Goal: Find specific page/section: Find specific page/section

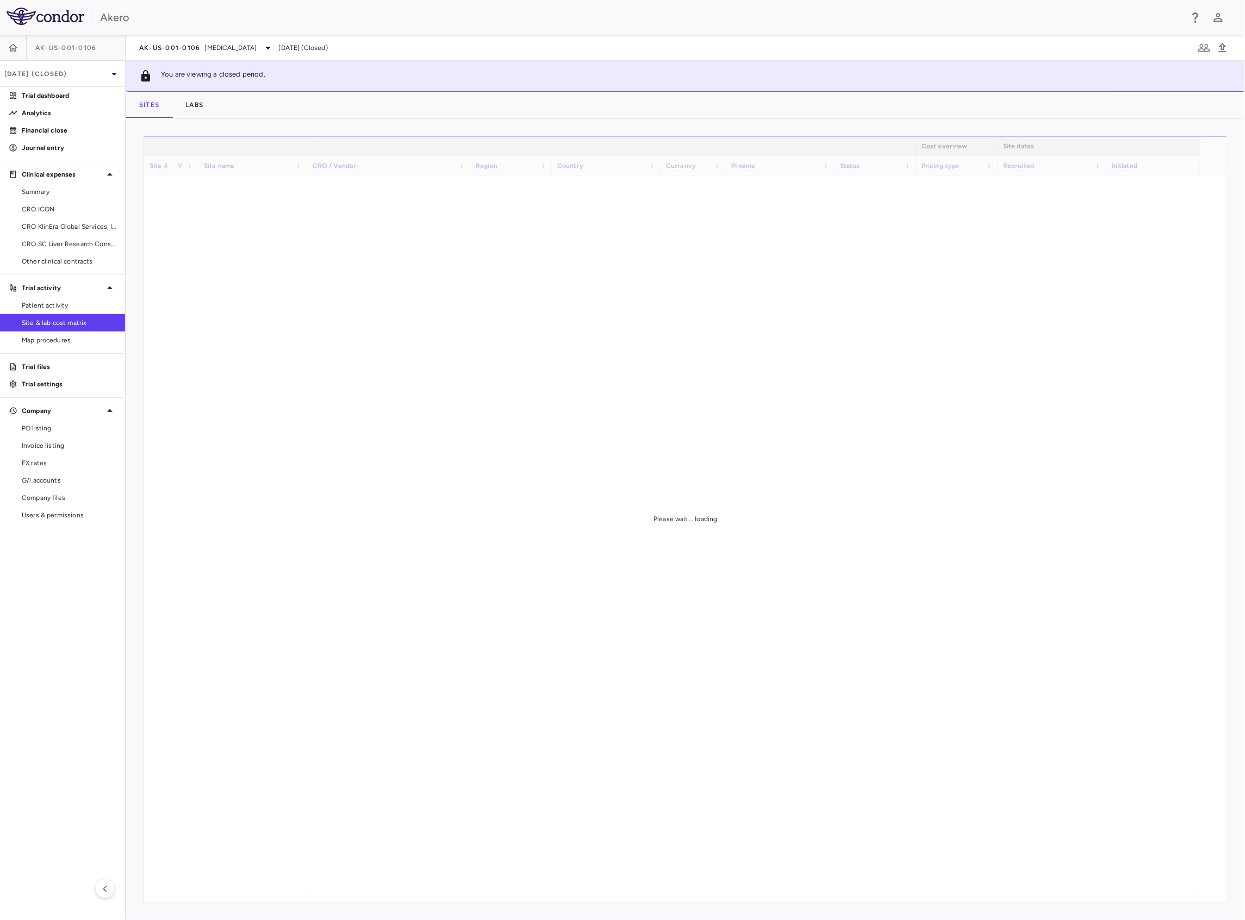
click at [240, 24] on div "Akero" at bounding box center [641, 17] width 1082 height 16
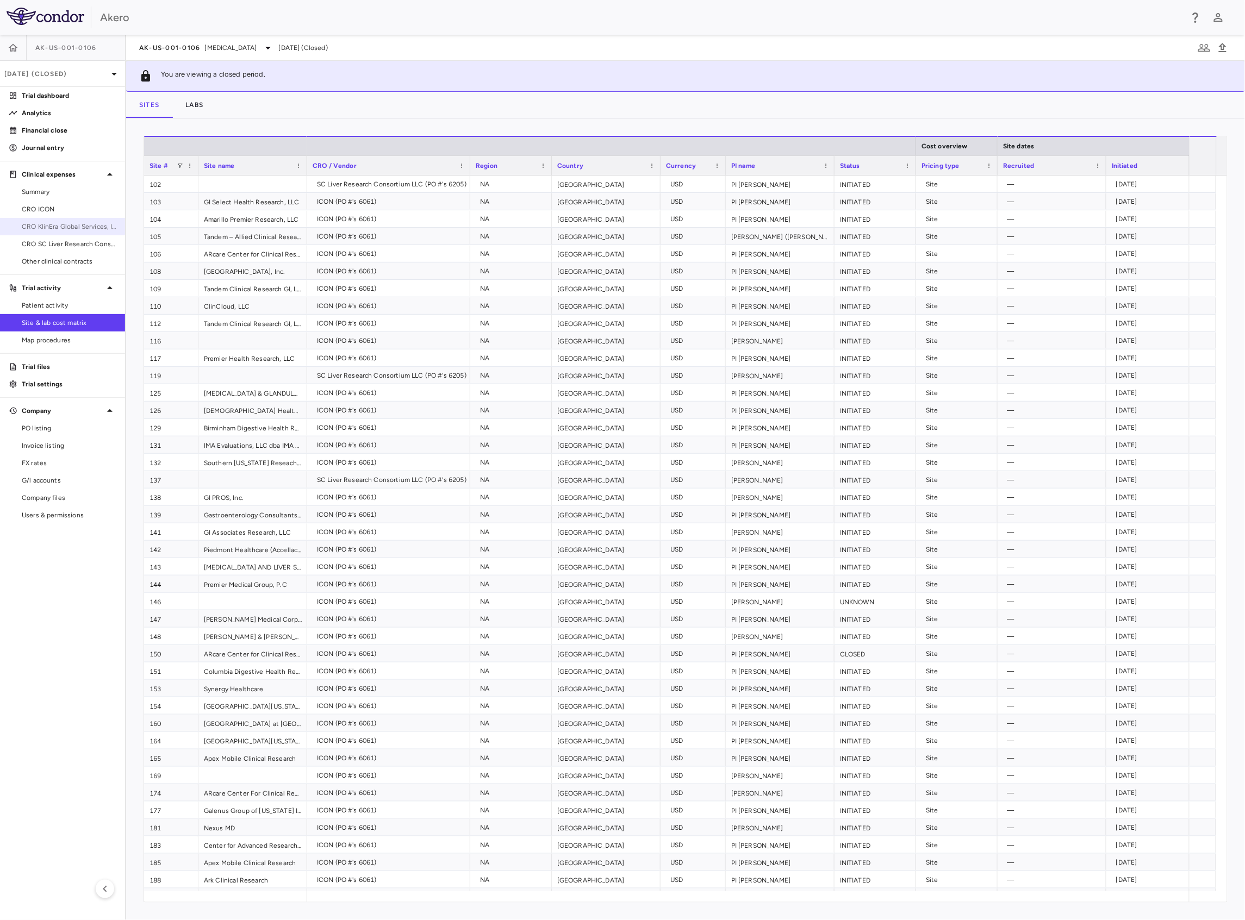
click at [68, 221] on link "CRO KlinEra Global Services, Inc" at bounding box center [62, 227] width 125 height 16
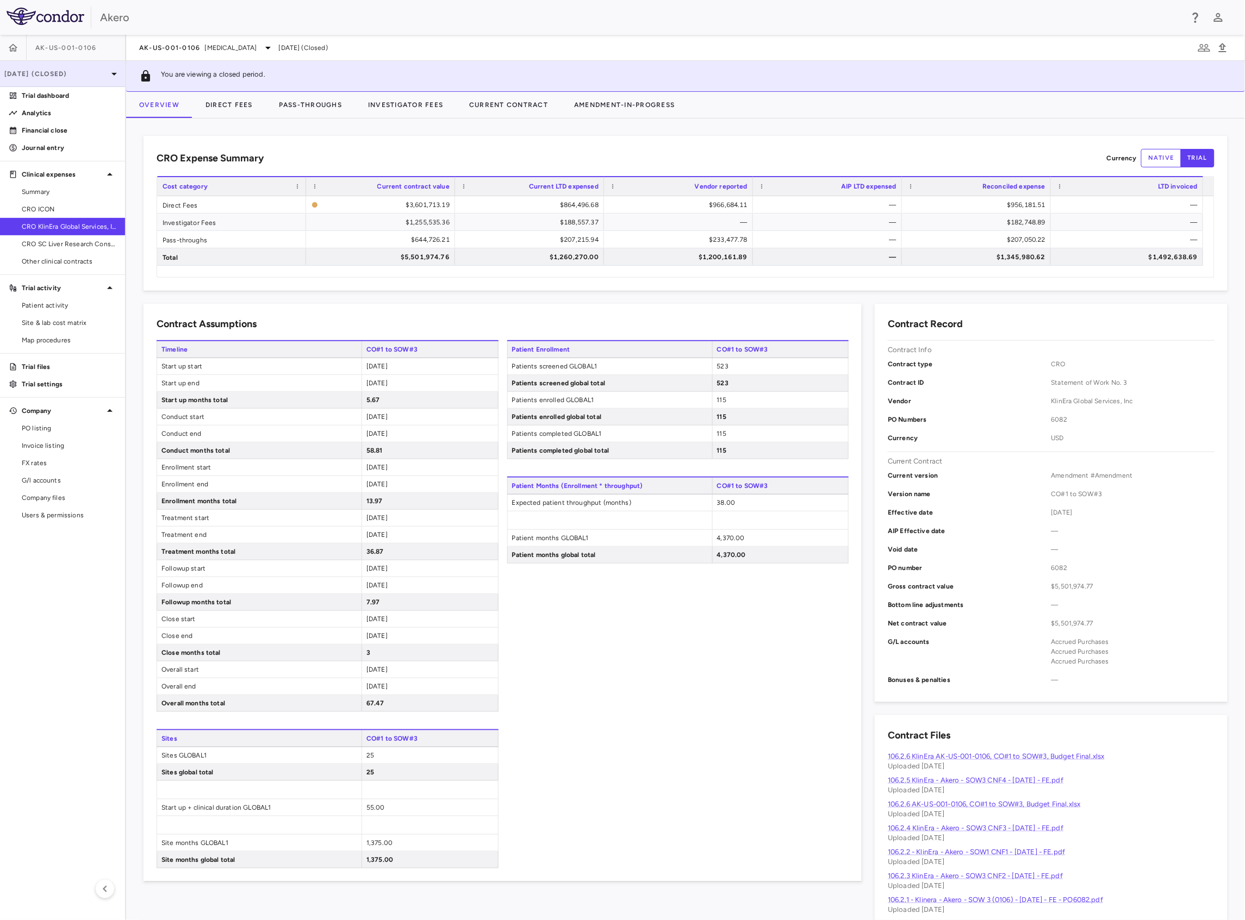
click at [107, 70] on p "Jun 2025 (Closed)" at bounding box center [55, 74] width 103 height 10
click at [90, 133] on div "Open" at bounding box center [100, 126] width 33 height 17
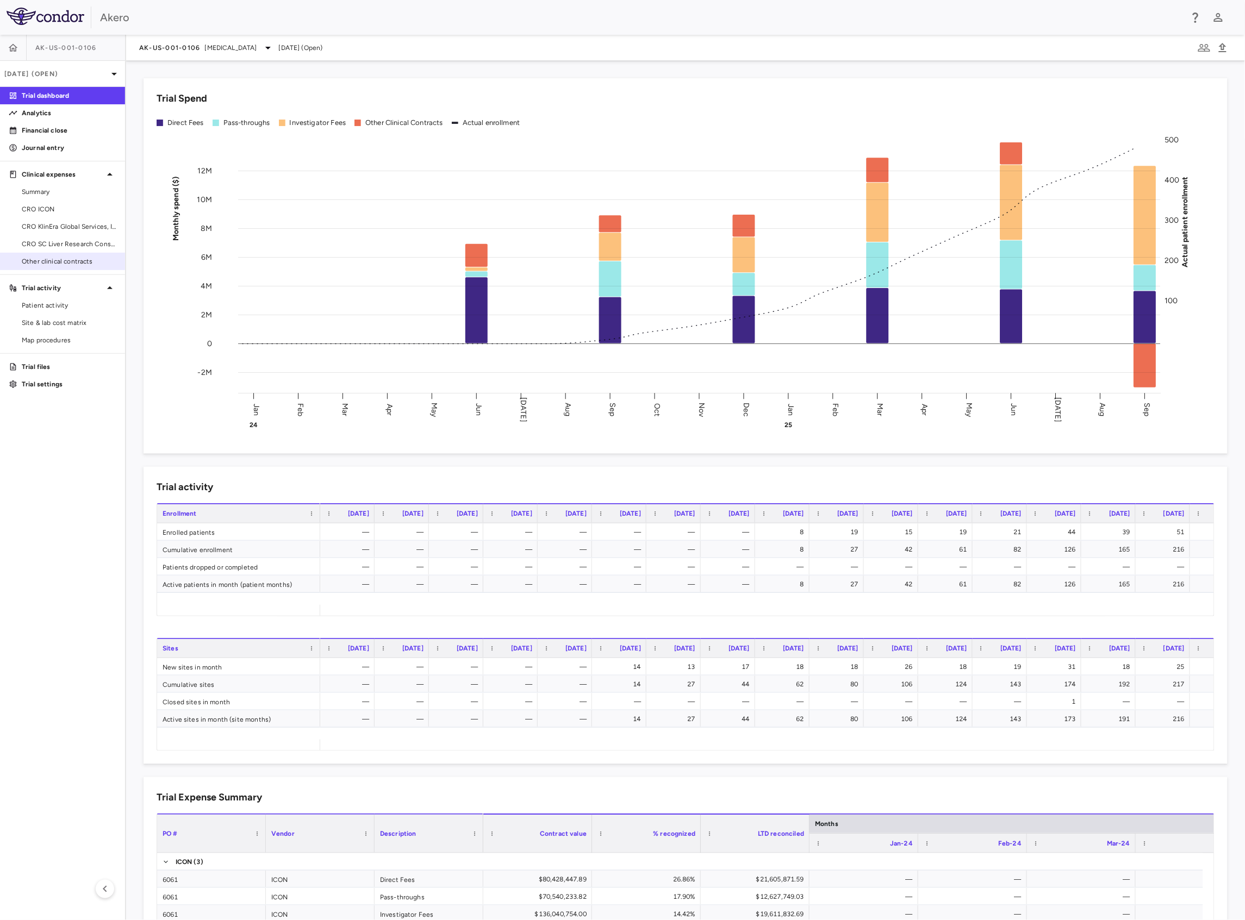
click at [71, 263] on span "Other clinical contracts" at bounding box center [69, 262] width 95 height 10
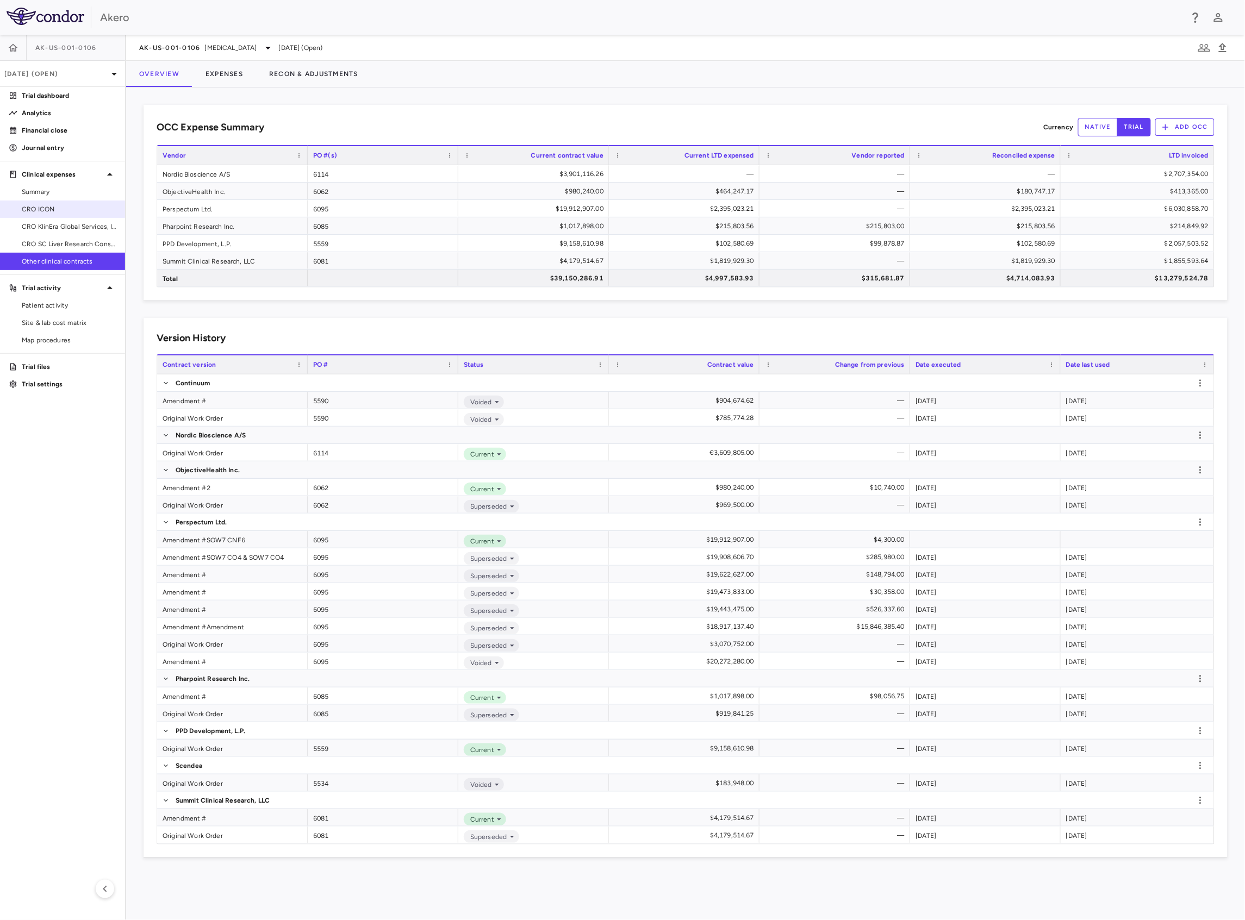
click at [63, 209] on span "CRO ICON" at bounding box center [69, 209] width 95 height 10
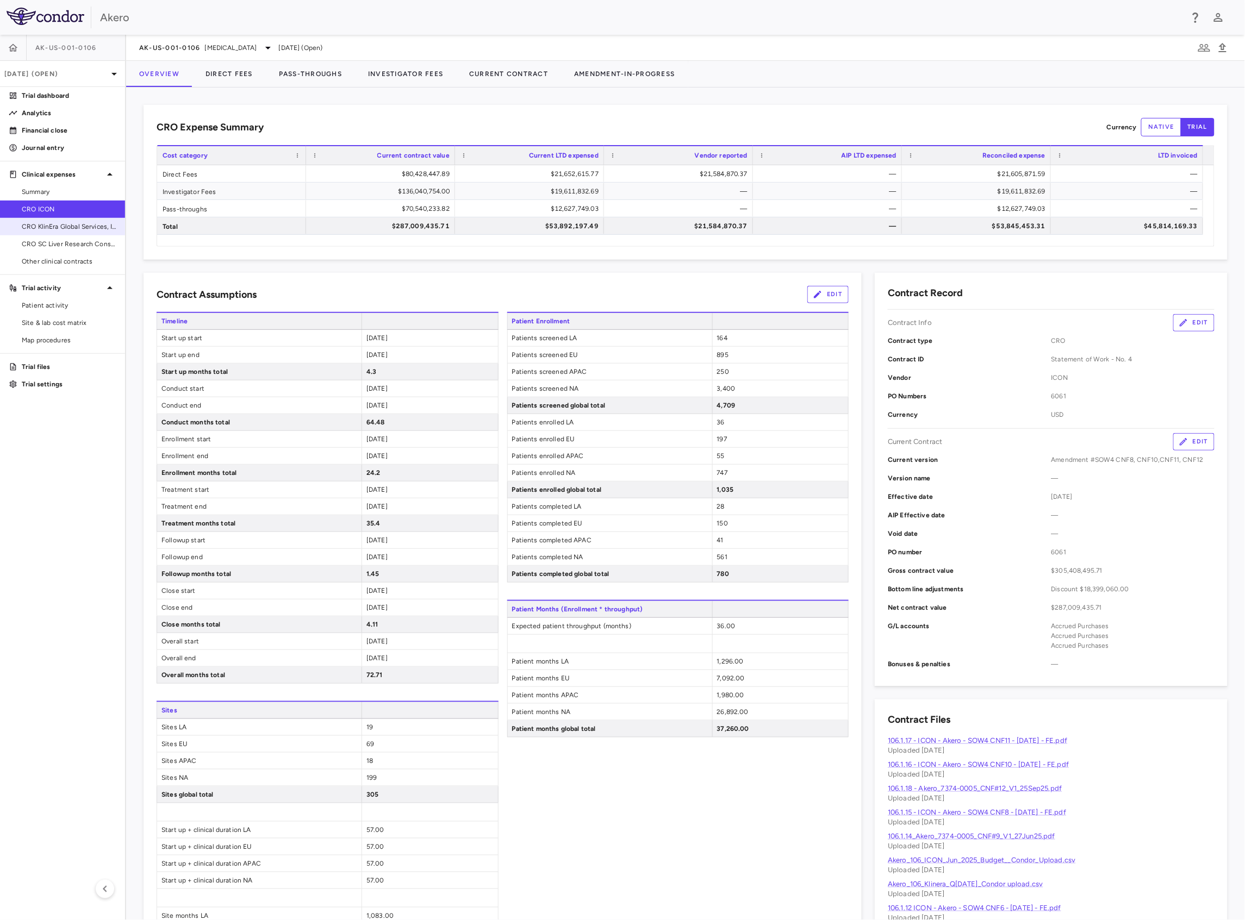
click at [85, 224] on span "CRO KlinEra Global Services, Inc" at bounding box center [69, 227] width 95 height 10
